Goal: Navigation & Orientation: Find specific page/section

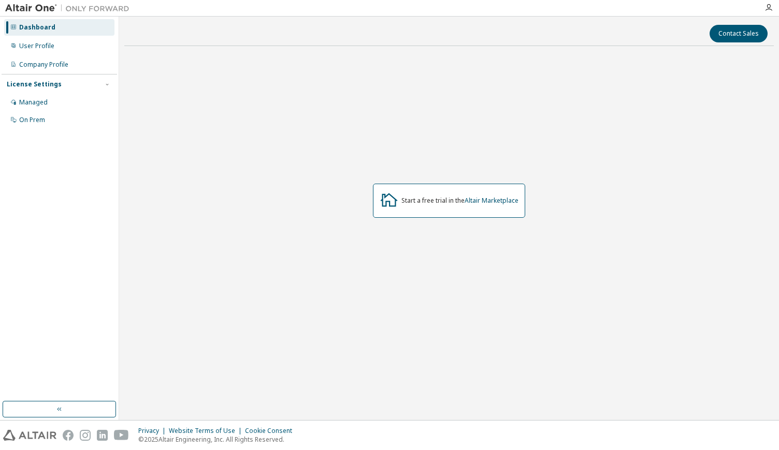
click at [149, 119] on div "Start a free trial in the Altair Marketplace" at bounding box center [448, 200] width 649 height 293
click at [69, 55] on div "Dashboard User Profile Company Profile License Settings Managed On Prem" at bounding box center [59, 73] width 115 height 111
click at [34, 52] on div "User Profile" at bounding box center [59, 46] width 110 height 17
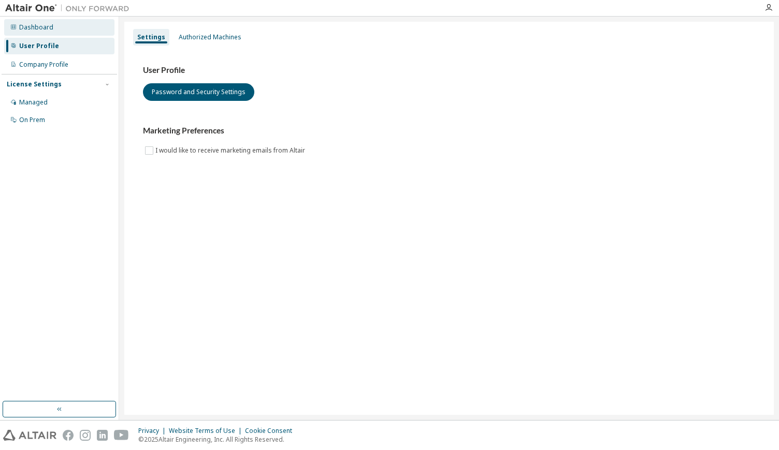
click at [30, 29] on div "Dashboard" at bounding box center [36, 27] width 34 height 8
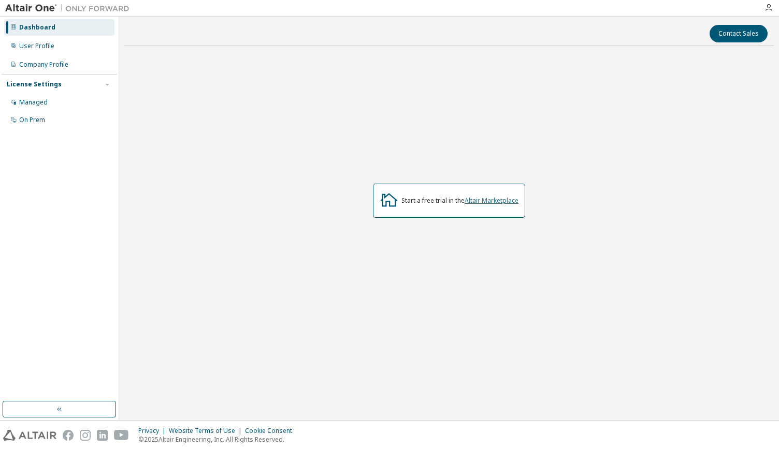
click at [481, 199] on link "Altair Marketplace" at bounding box center [491, 200] width 54 height 9
